Goal: Navigation & Orientation: Understand site structure

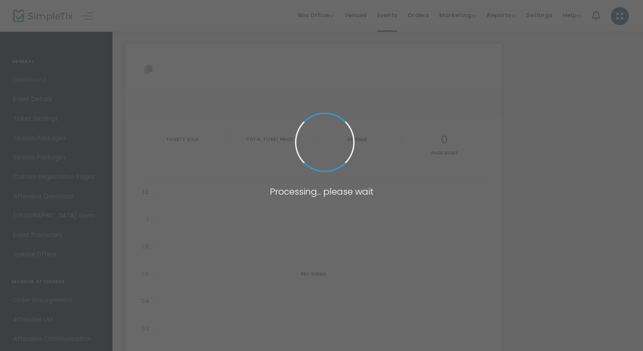
type input "[URL][DOMAIN_NAME]"
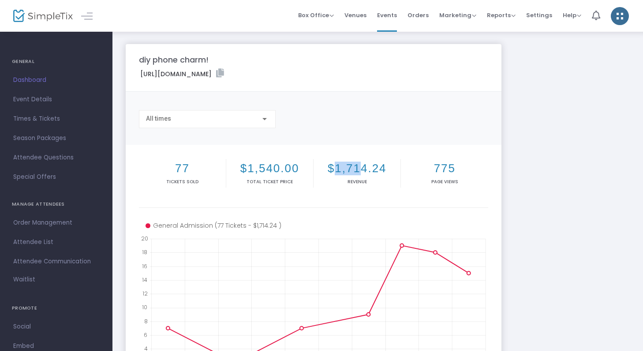
drag, startPoint x: 337, startPoint y: 166, endPoint x: 359, endPoint y: 166, distance: 22.0
click at [359, 166] on h2 "$1,714.24" at bounding box center [356, 169] width 83 height 14
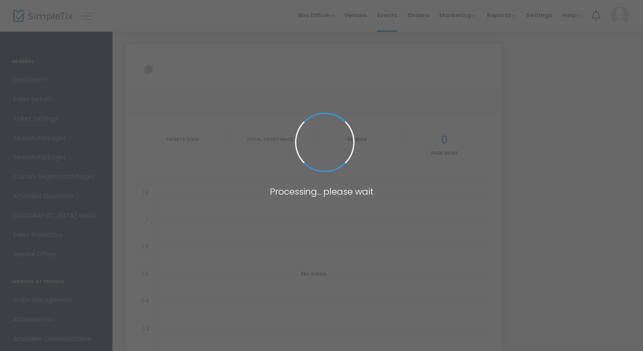
type input "[URL][DOMAIN_NAME]"
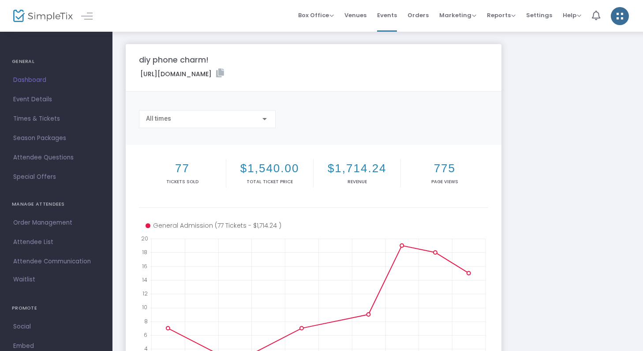
click at [51, 19] on img at bounding box center [43, 16] width 60 height 13
